Goal: Information Seeking & Learning: Learn about a topic

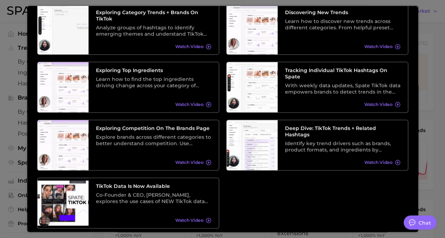
scroll to position [124, 0]
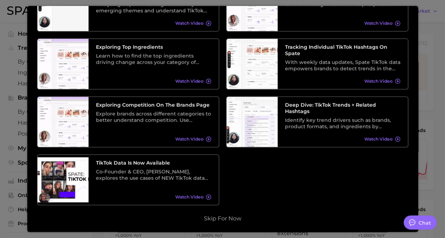
click at [217, 213] on div "Quickstart Make the most of your subscription with these helpful tips: Welcome …" at bounding box center [222, 57] width 371 height 330
click at [214, 218] on button "Skip for now" at bounding box center [223, 218] width 42 height 7
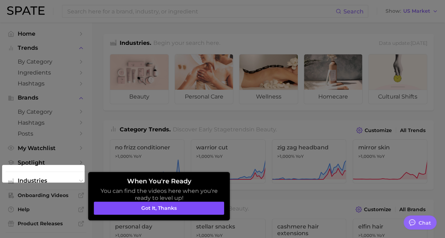
click at [170, 208] on button "Got it, thanks" at bounding box center [159, 208] width 130 height 13
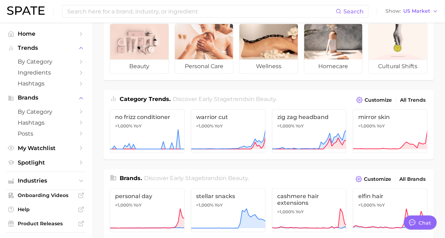
scroll to position [0, 0]
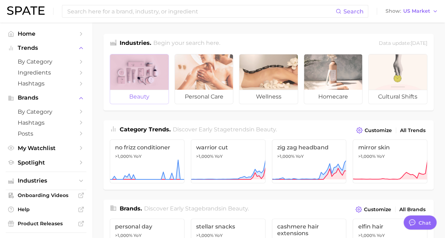
click at [152, 77] on div at bounding box center [139, 71] width 58 height 35
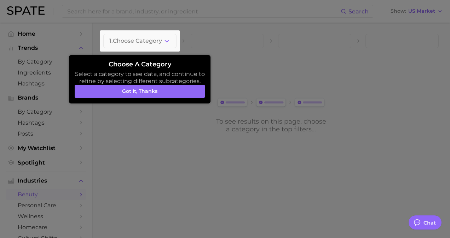
click at [154, 40] on div at bounding box center [140, 40] width 80 height 21
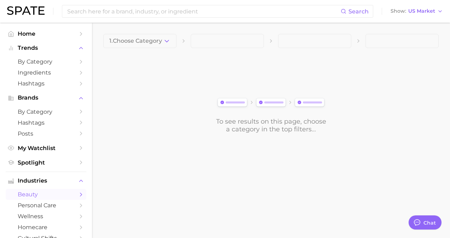
click at [154, 40] on span "1. Choose Category" at bounding box center [135, 41] width 53 height 6
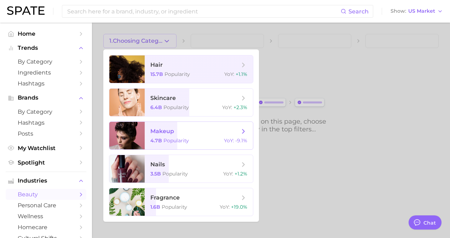
click at [138, 138] on div at bounding box center [126, 136] width 35 height 28
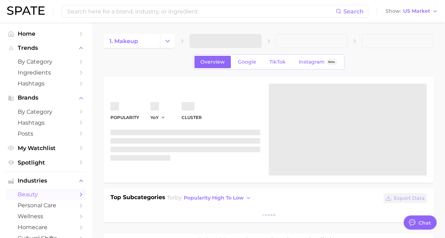
type textarea "x"
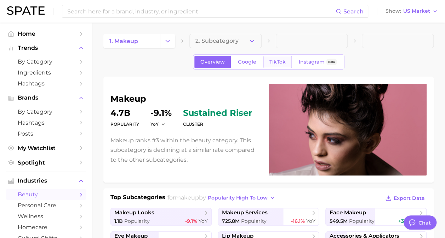
click at [272, 57] on link "TikTok" at bounding box center [277, 62] width 28 height 12
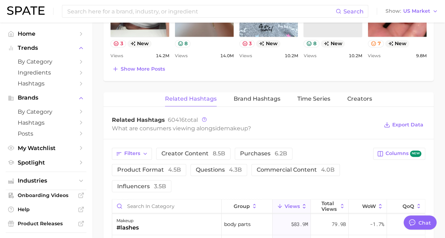
scroll to position [75, 0]
